Goal: Complete application form

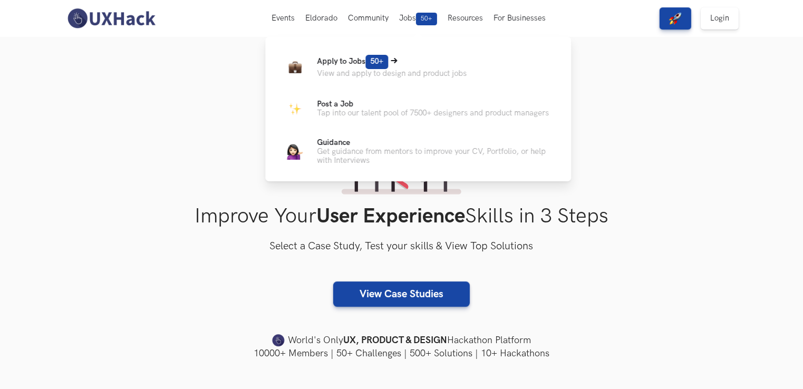
drag, startPoint x: 0, startPoint y: 0, endPoint x: 429, endPoint y: 64, distance: 434.1
click at [429, 64] on p "Apply to Jobs 50+" at bounding box center [392, 62] width 150 height 14
click at [384, 59] on span "50+" at bounding box center [377, 62] width 23 height 14
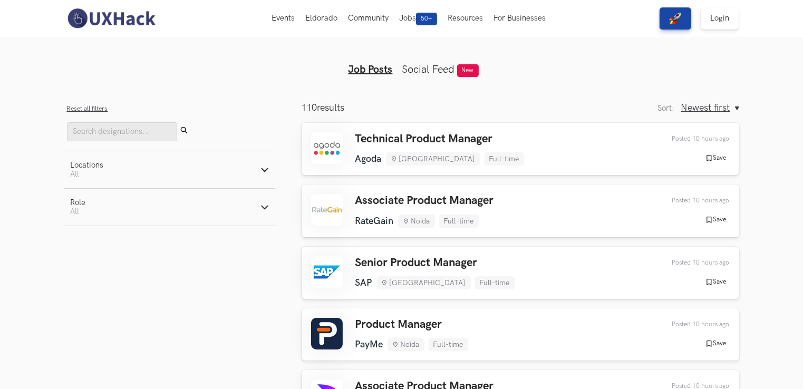
click at [426, 153] on li "Bengaluru" at bounding box center [433, 158] width 94 height 13
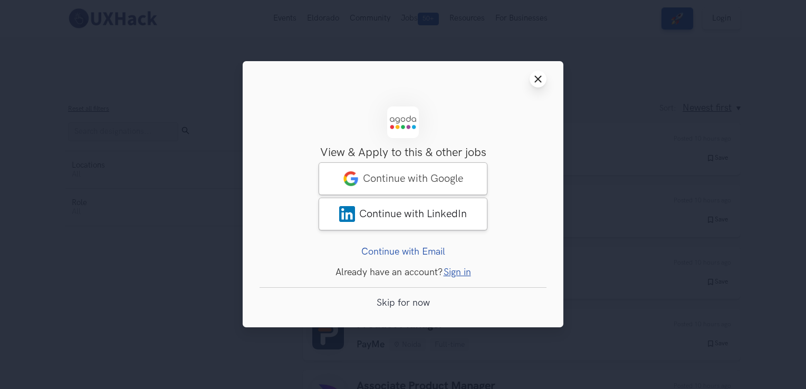
click at [540, 76] on icon "Close modal window" at bounding box center [538, 79] width 8 height 8
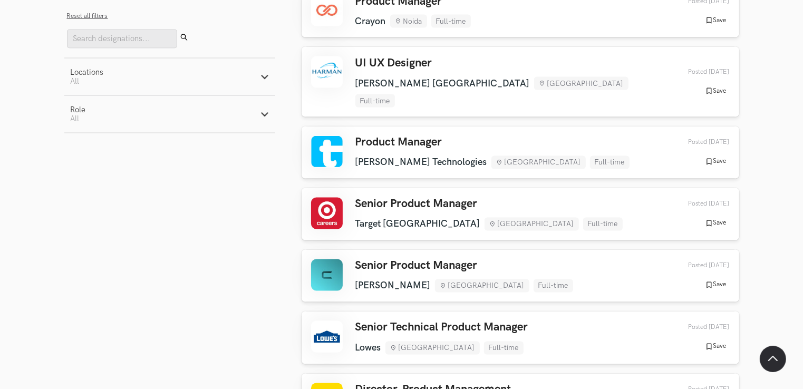
scroll to position [1870, 0]
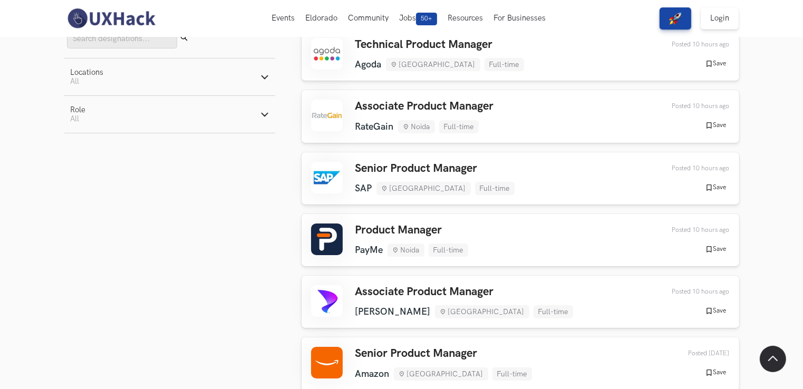
scroll to position [0, 0]
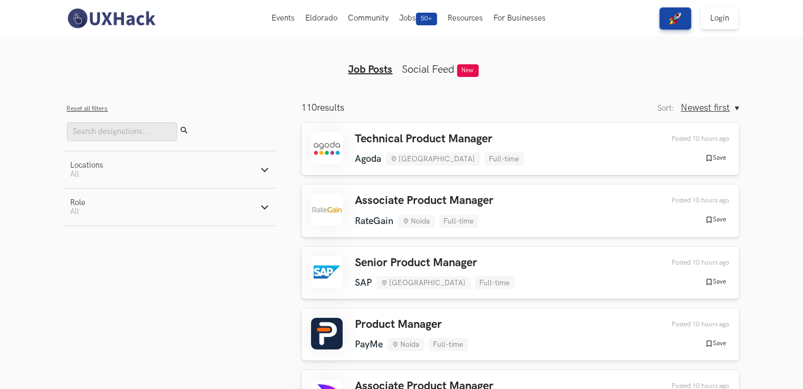
click at [434, 69] on link "Social Feed" at bounding box center [428, 69] width 53 height 13
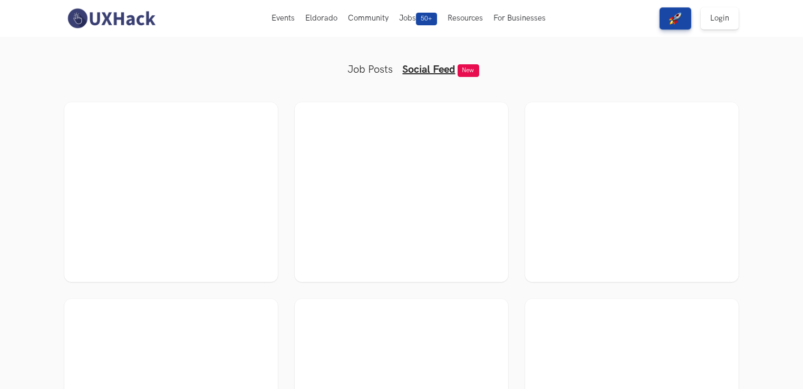
click at [142, 229] on div at bounding box center [171, 192] width 195 height 161
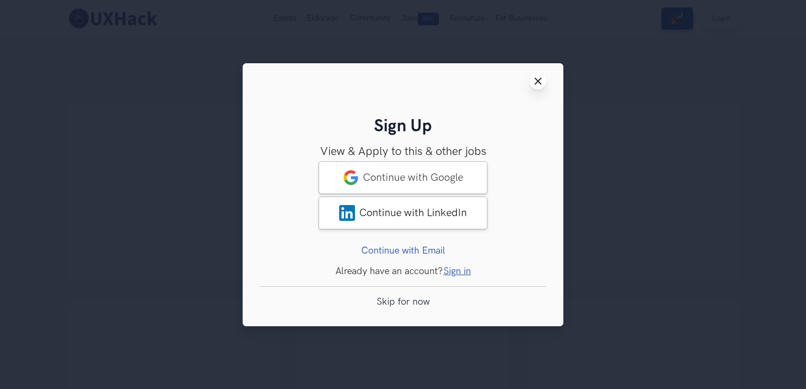
click at [534, 84] on icon "Close modal window" at bounding box center [538, 81] width 8 height 8
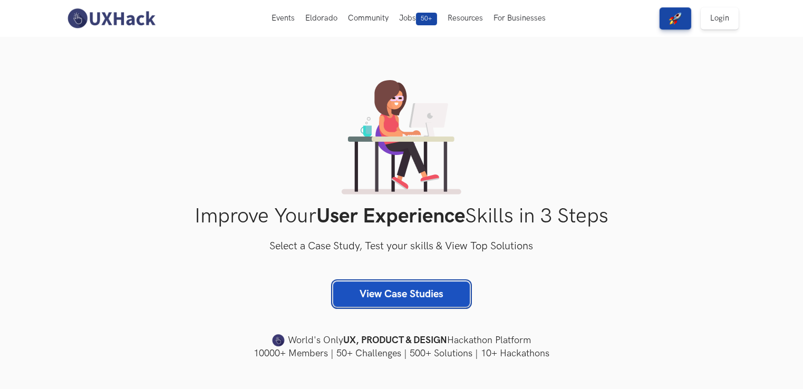
click at [366, 299] on link "View Case Studies" at bounding box center [401, 294] width 137 height 25
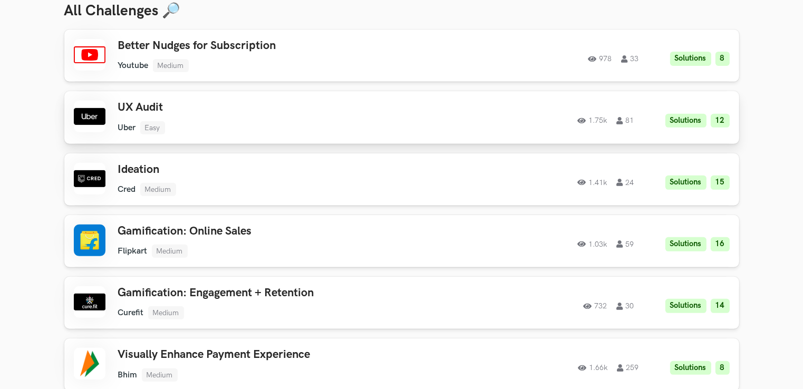
scroll to position [432, 0]
click at [397, 118] on div "UX Audit Uber Easy Uber Easy Solutions 12 1.75k 81" at bounding box center [268, 116] width 300 height 33
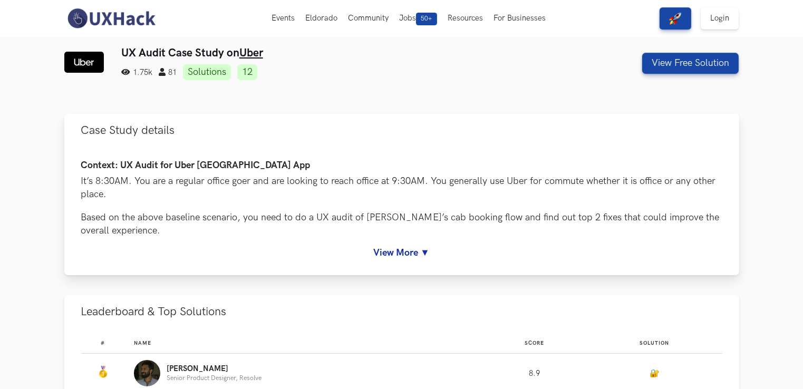
click at [421, 250] on link "View More ▼" at bounding box center [401, 252] width 641 height 11
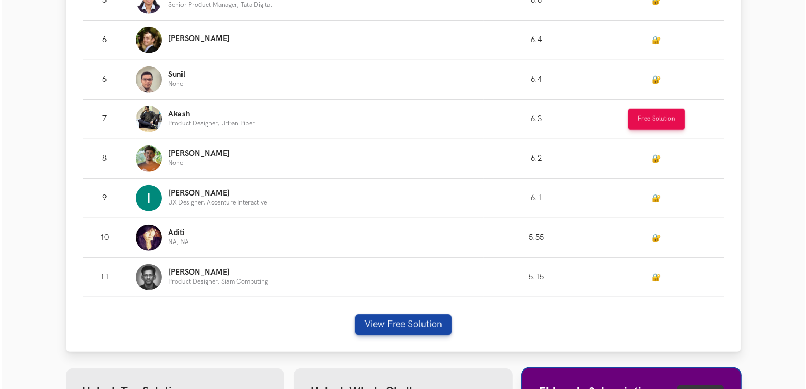
scroll to position [961, 0]
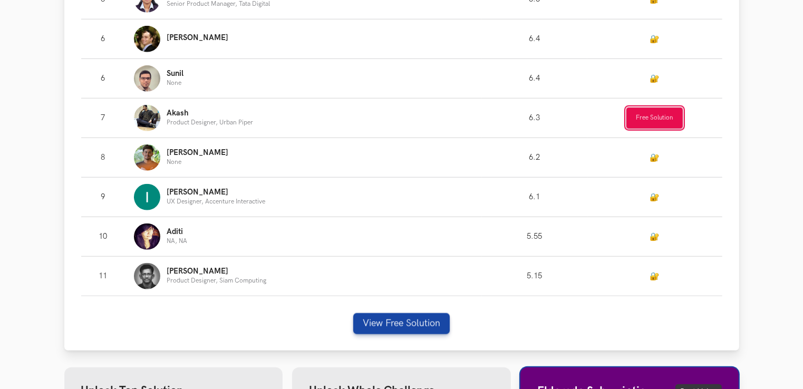
click at [650, 121] on button "Free Solution" at bounding box center [655, 118] width 56 height 21
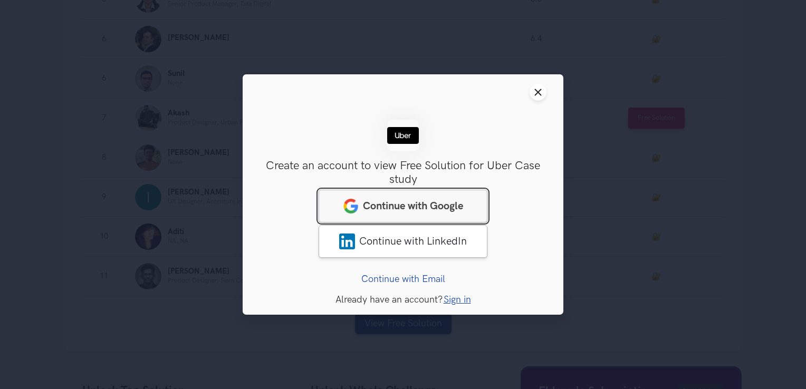
click at [449, 206] on span "Continue with Google" at bounding box center [413, 206] width 100 height 13
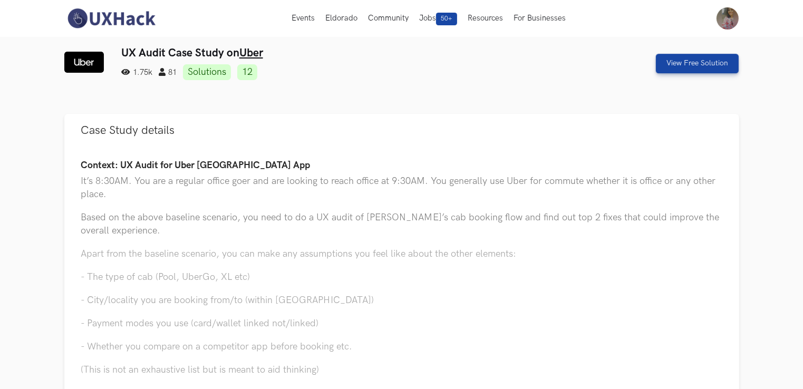
scroll to position [90, 0]
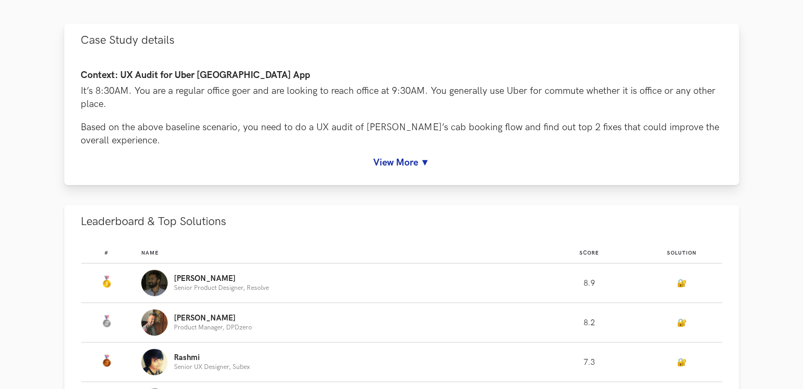
click at [430, 152] on div "Context: UX Audit for Uber [GEOGRAPHIC_DATA] App It’s 8:30AM. You are a regular…" at bounding box center [401, 119] width 641 height 98
click at [418, 160] on link "View More ▼" at bounding box center [401, 162] width 641 height 11
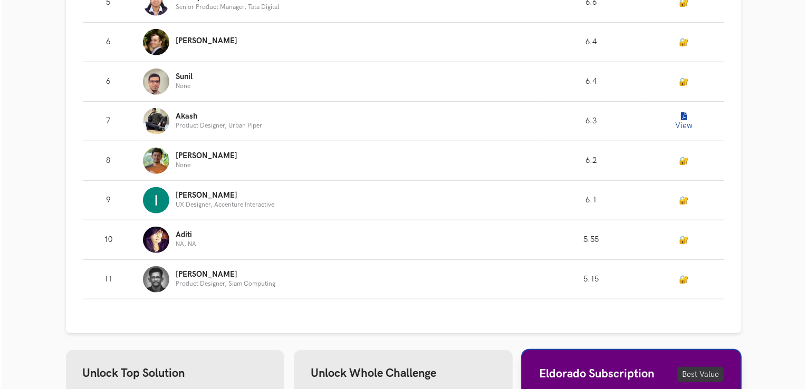
scroll to position [961, 0]
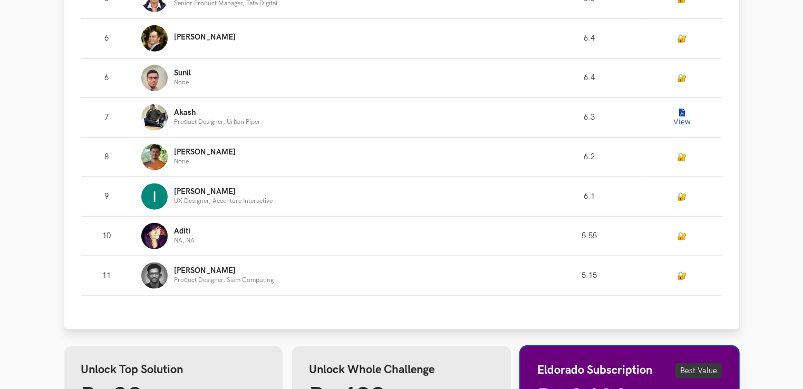
click at [684, 113] on icon "Leaderboard" at bounding box center [682, 113] width 6 height 8
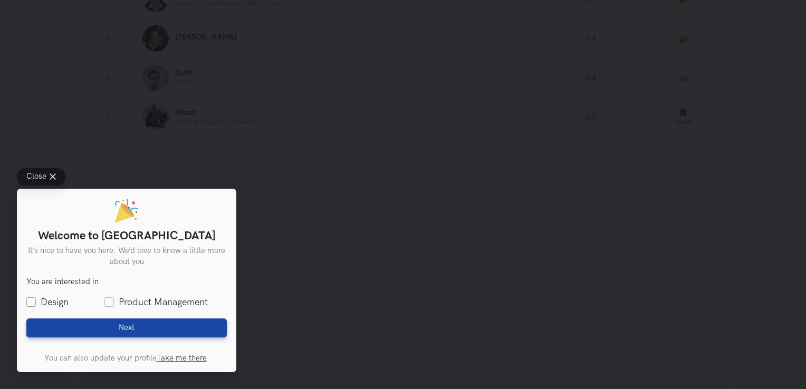
click at [52, 301] on label "Design" at bounding box center [47, 302] width 42 height 13
click at [36, 301] on input "Design" at bounding box center [30, 302] width 9 height 9
checkbox input "true"
click at [129, 293] on fieldset "You are interested in Design Product Management" at bounding box center [126, 293] width 200 height 32
click at [112, 305] on label "Product Management" at bounding box center [155, 302] width 103 height 13
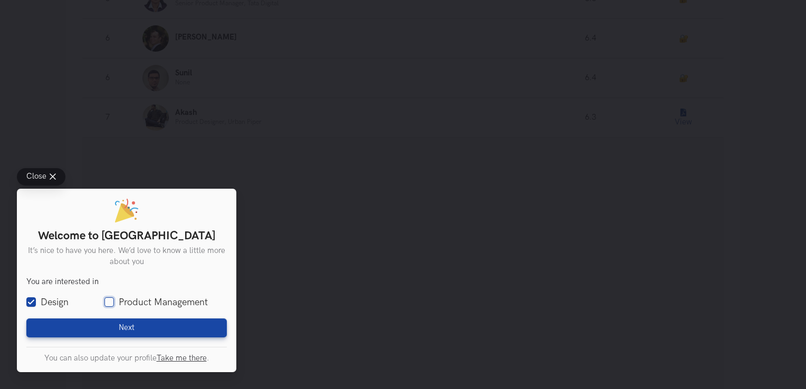
click at [112, 305] on input "Product Management" at bounding box center [108, 302] width 9 height 9
checkbox input "true"
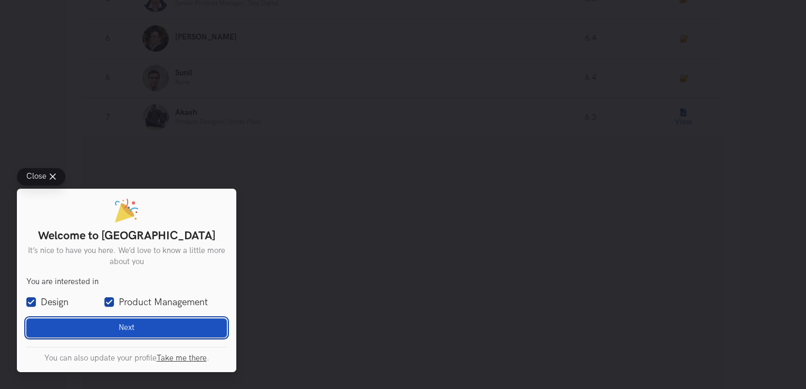
click at [127, 324] on span "Next" at bounding box center [127, 327] width 16 height 9
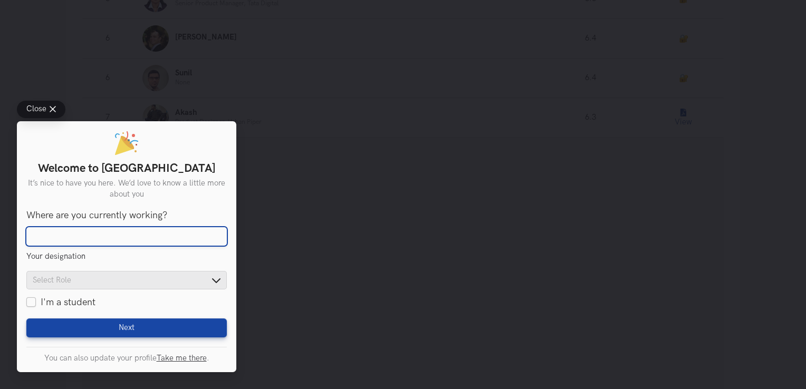
click at [113, 241] on input "Where are you currently working?" at bounding box center [126, 236] width 200 height 19
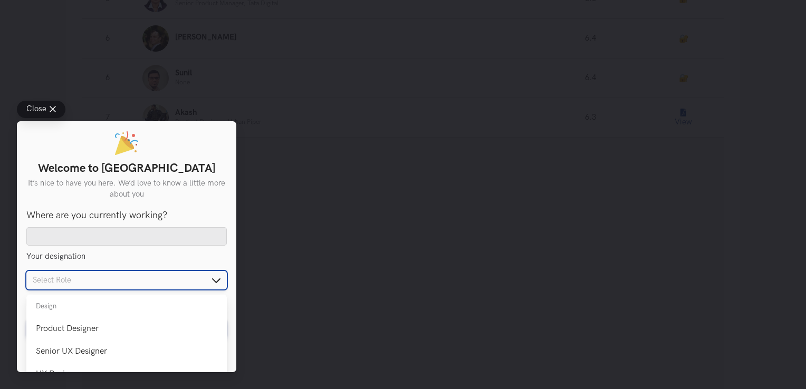
click at [111, 287] on input "text" at bounding box center [126, 280] width 200 height 18
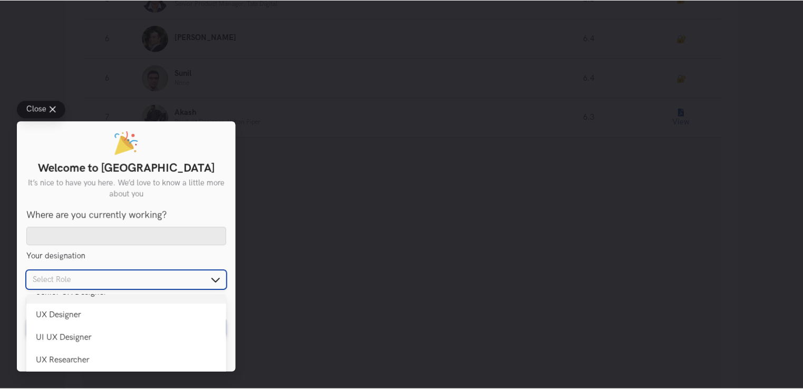
scroll to position [56, 0]
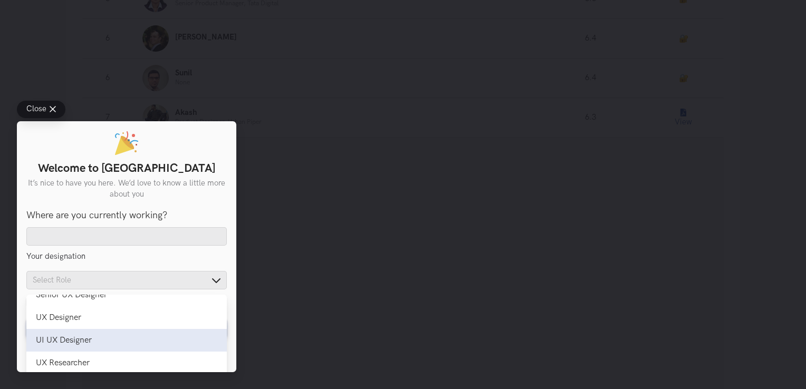
click at [91, 346] on li "UI UX Designer UI UX Designer" at bounding box center [126, 340] width 200 height 23
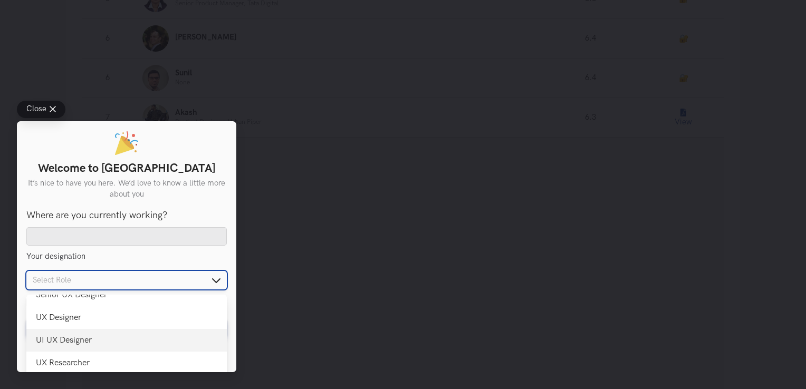
type input "UI UX Designer"
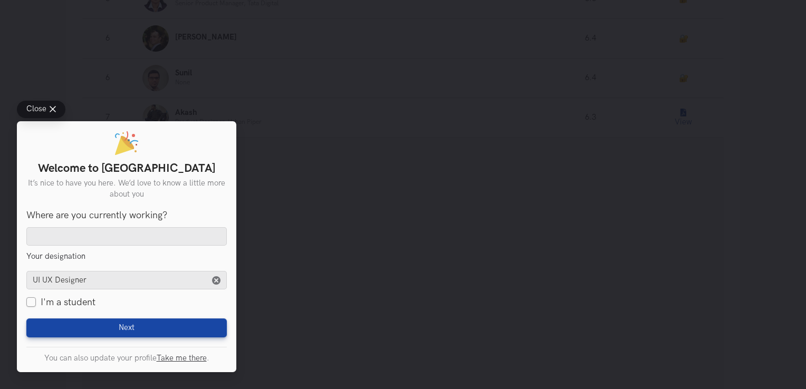
click at [37, 303] on label "I'm a student" at bounding box center [60, 302] width 69 height 13
click at [36, 303] on input "I'm a student" at bounding box center [30, 302] width 9 height 9
checkbox input "true"
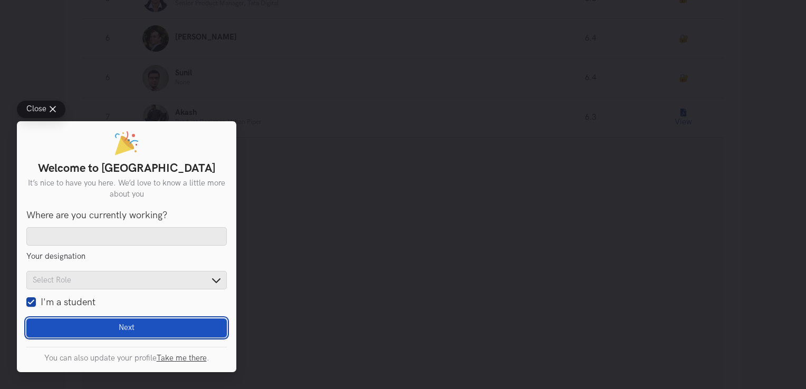
click at [81, 328] on button "Next Loading" at bounding box center [126, 328] width 200 height 19
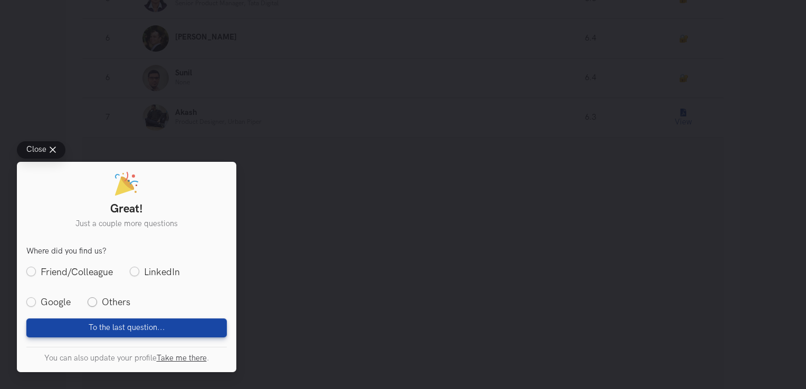
click at [99, 303] on label "Others" at bounding box center [109, 302] width 43 height 13
click at [97, 303] on input "Others" at bounding box center [92, 302] width 9 height 9
radio input "true"
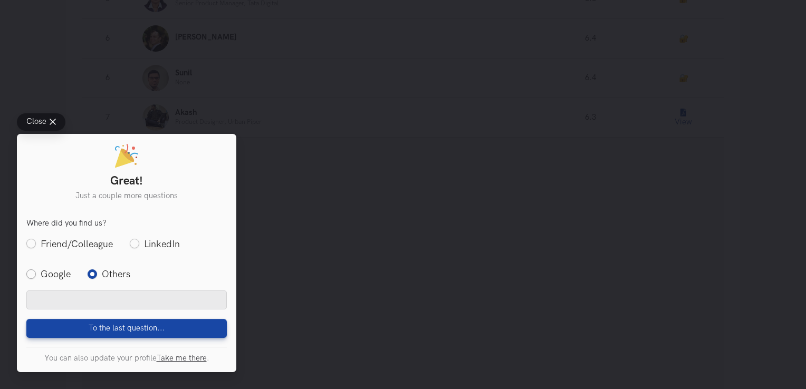
click at [50, 277] on label "Google" at bounding box center [48, 273] width 44 height 13
click at [36, 277] on input "Google" at bounding box center [30, 274] width 9 height 9
radio input "true"
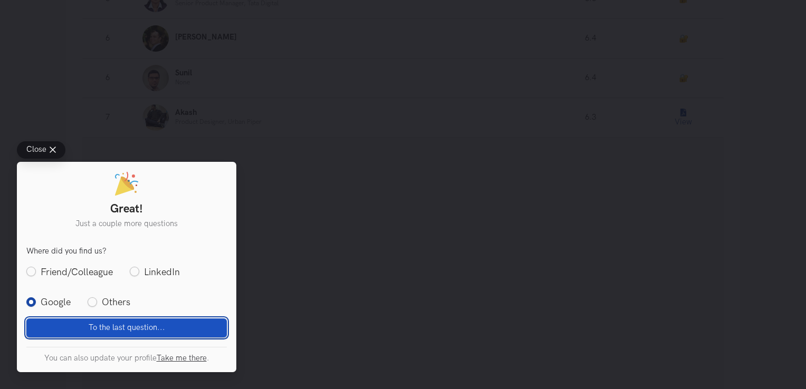
click at [105, 325] on span "To the last question..." at bounding box center [127, 327] width 76 height 9
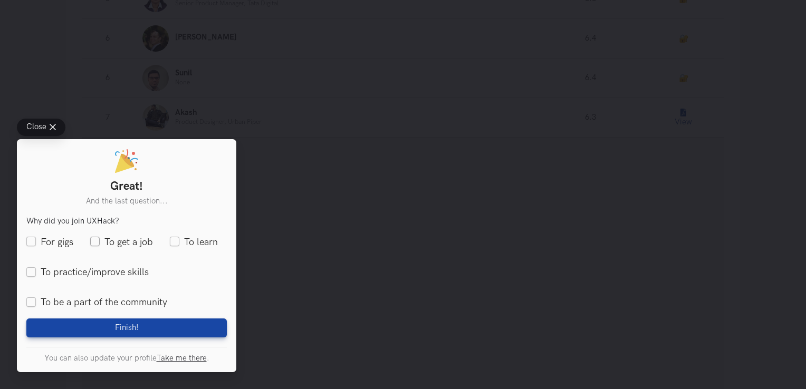
click at [101, 246] on label "To get a job" at bounding box center [121, 242] width 63 height 13
click at [100, 246] on input "To get a job" at bounding box center [94, 241] width 9 height 9
checkbox input "true"
click at [32, 272] on label "To practice/improve skills" at bounding box center [87, 272] width 122 height 13
click at [32, 272] on input "To practice/improve skills" at bounding box center [30, 271] width 9 height 9
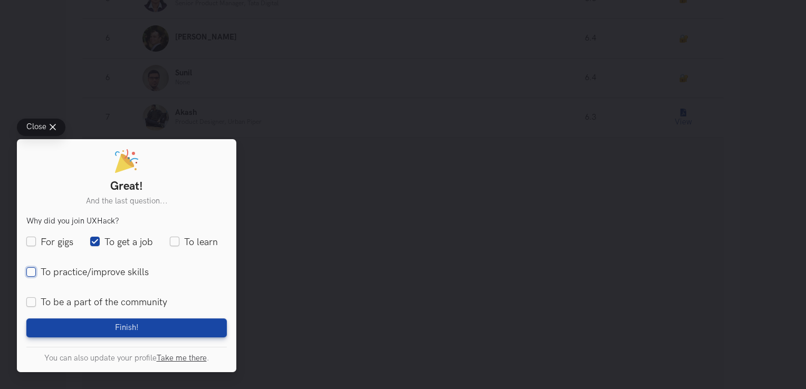
checkbox input "true"
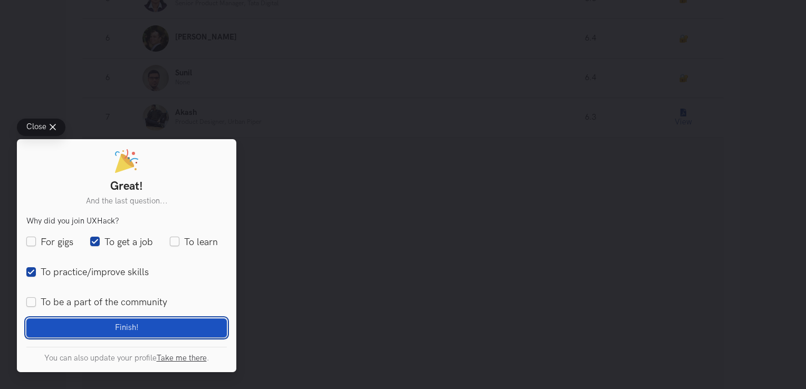
click at [80, 325] on button "Finish! Loading" at bounding box center [126, 328] width 200 height 19
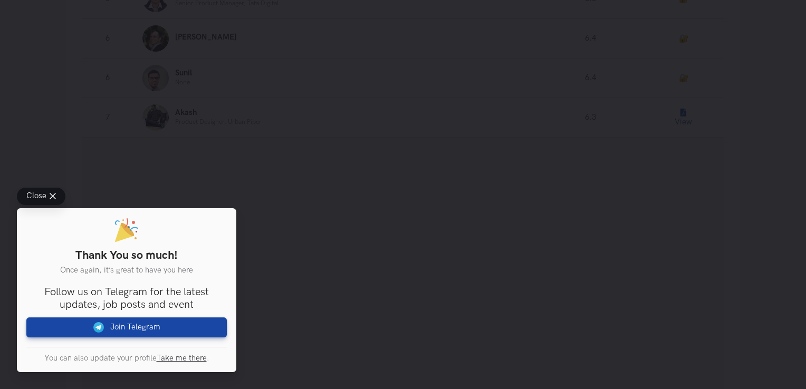
click at [36, 193] on span "Close" at bounding box center [36, 197] width 20 height 8
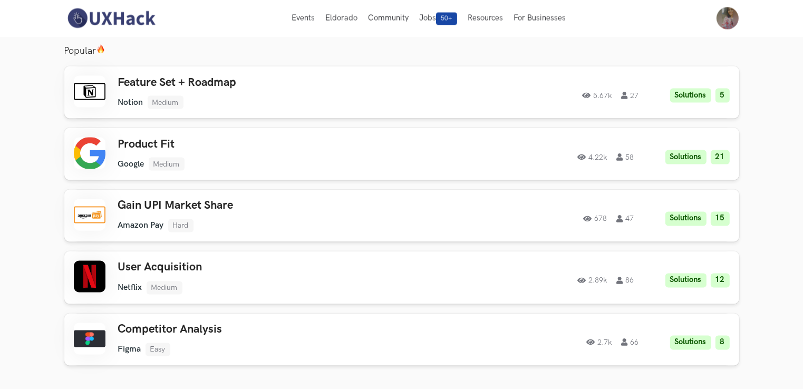
scroll to position [1829, 0]
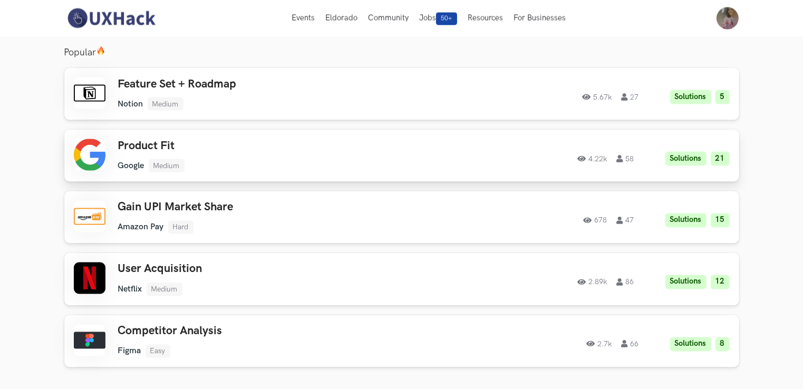
click at [314, 143] on div "Product Fit Google Medium Google Medium Solutions 21 4.22k 58" at bounding box center [268, 155] width 300 height 33
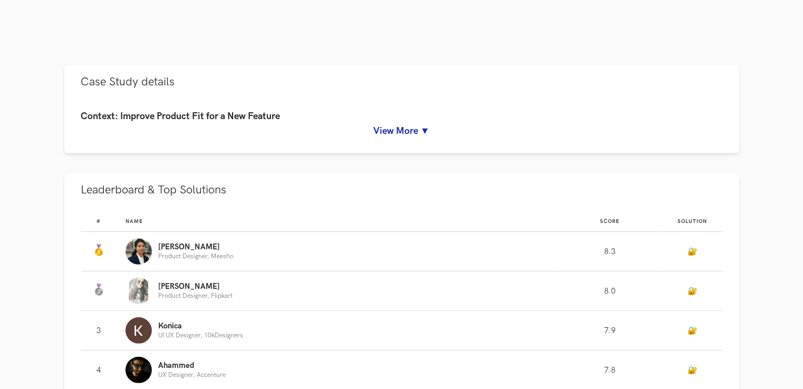
scroll to position [438, 0]
click at [418, 131] on link "View More ▼" at bounding box center [401, 130] width 641 height 11
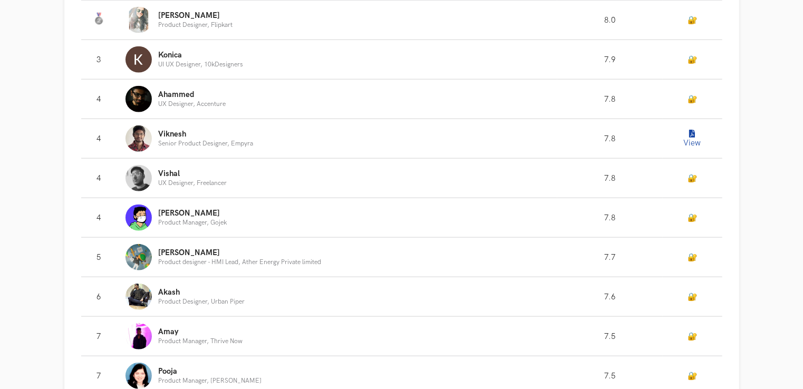
scroll to position [1159, 0]
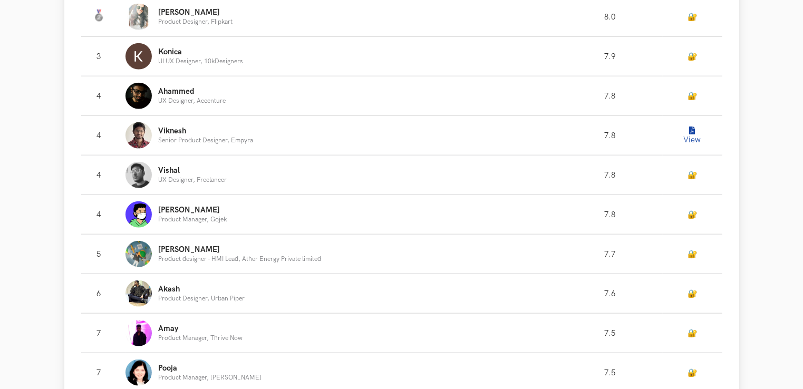
click at [690, 135] on icon "Leaderboard" at bounding box center [693, 131] width 6 height 8
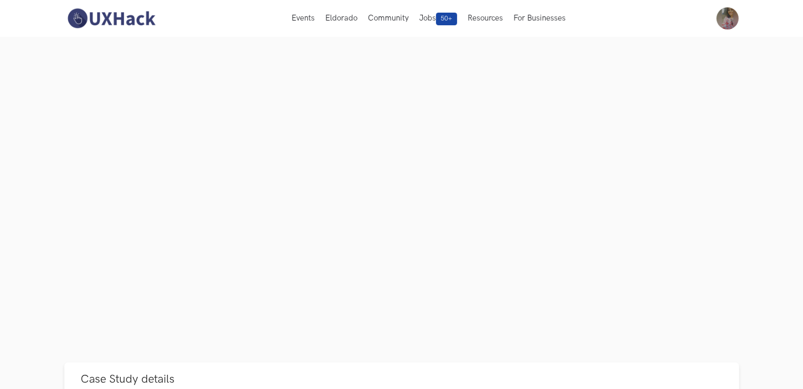
scroll to position [0, 0]
